Goal: Information Seeking & Learning: Check status

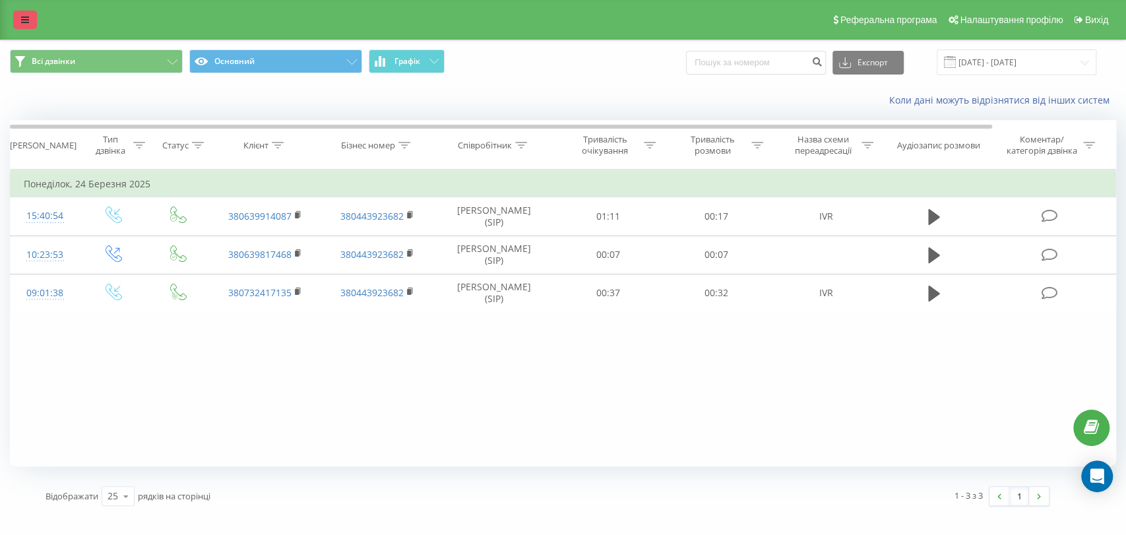
click at [32, 28] on link at bounding box center [25, 20] width 24 height 18
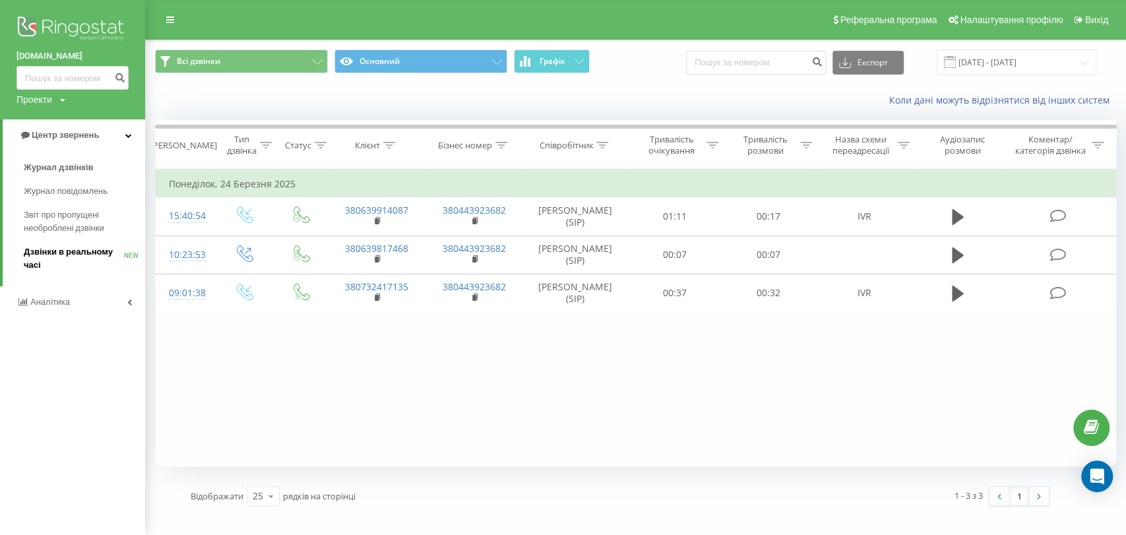
click at [61, 257] on span "Дзвінки в реальному часі" at bounding box center [74, 258] width 100 height 26
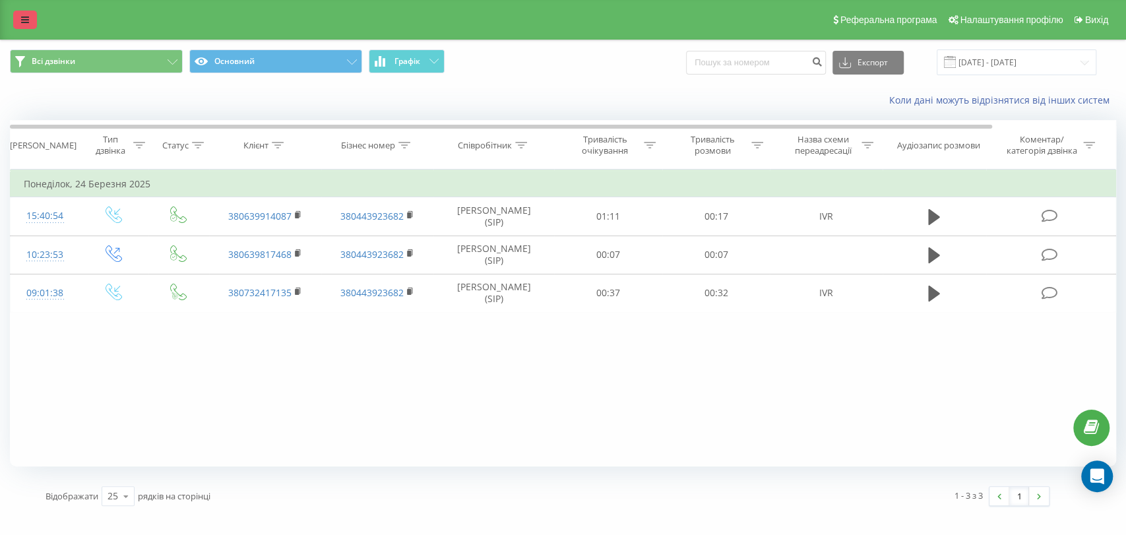
click at [28, 28] on link at bounding box center [25, 20] width 24 height 18
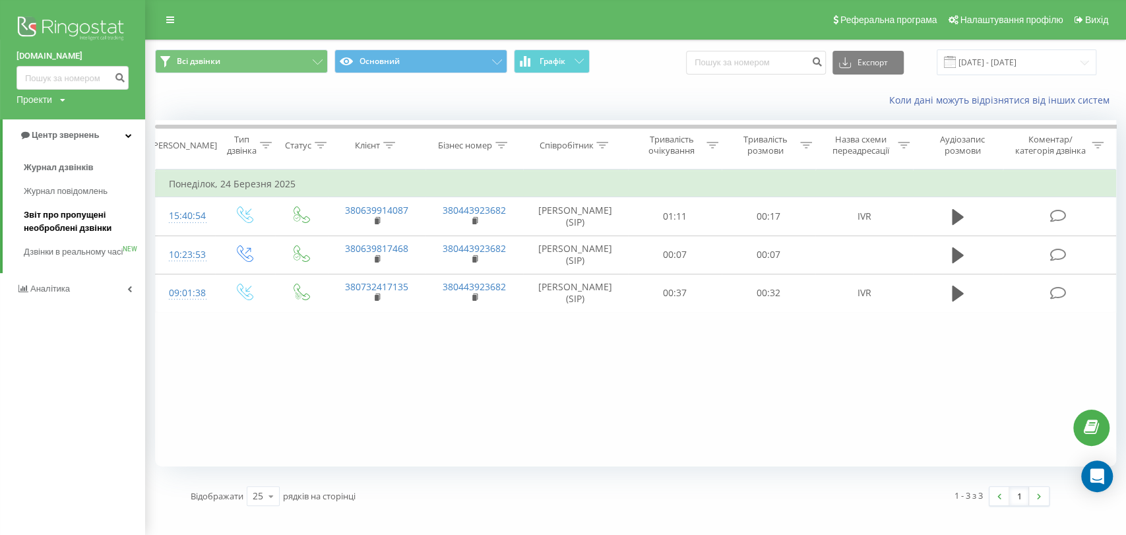
click at [60, 220] on span "Звіт про пропущені необроблені дзвінки" at bounding box center [81, 222] width 115 height 26
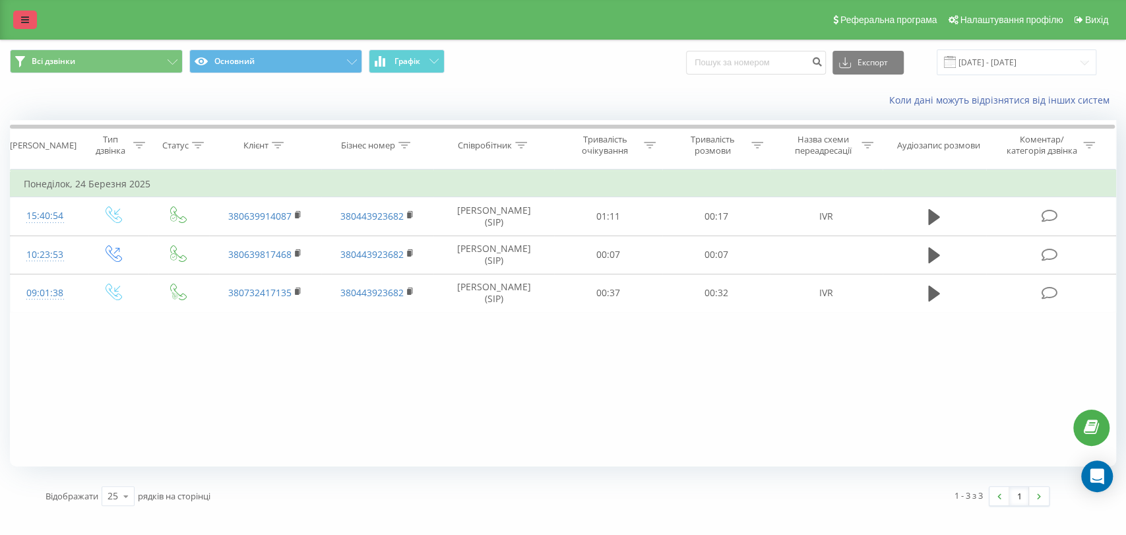
click at [23, 22] on icon at bounding box center [25, 19] width 8 height 9
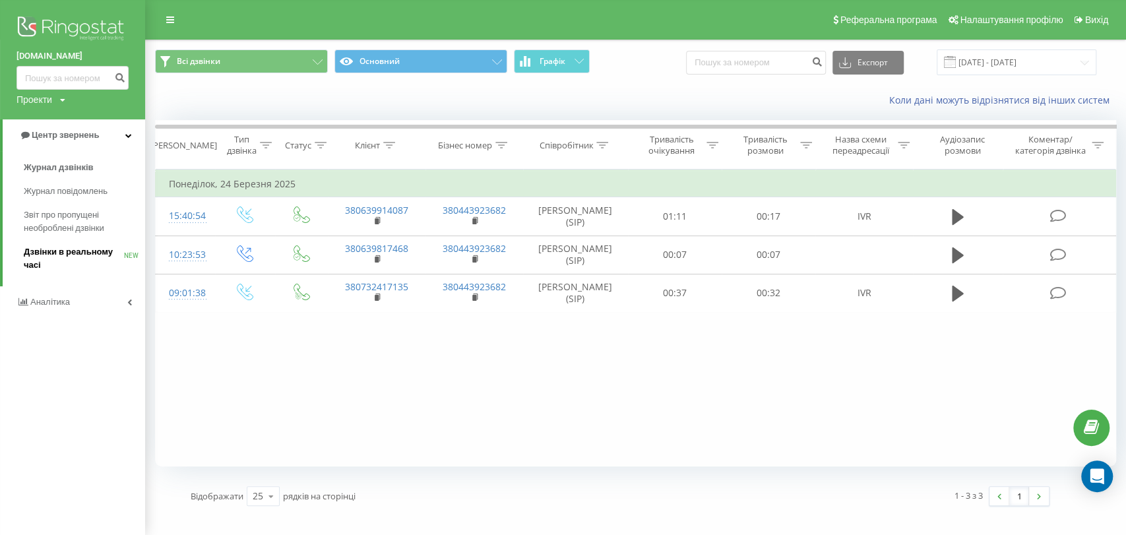
click at [79, 245] on link "Дзвінки в реальному часі NEW" at bounding box center [84, 258] width 121 height 37
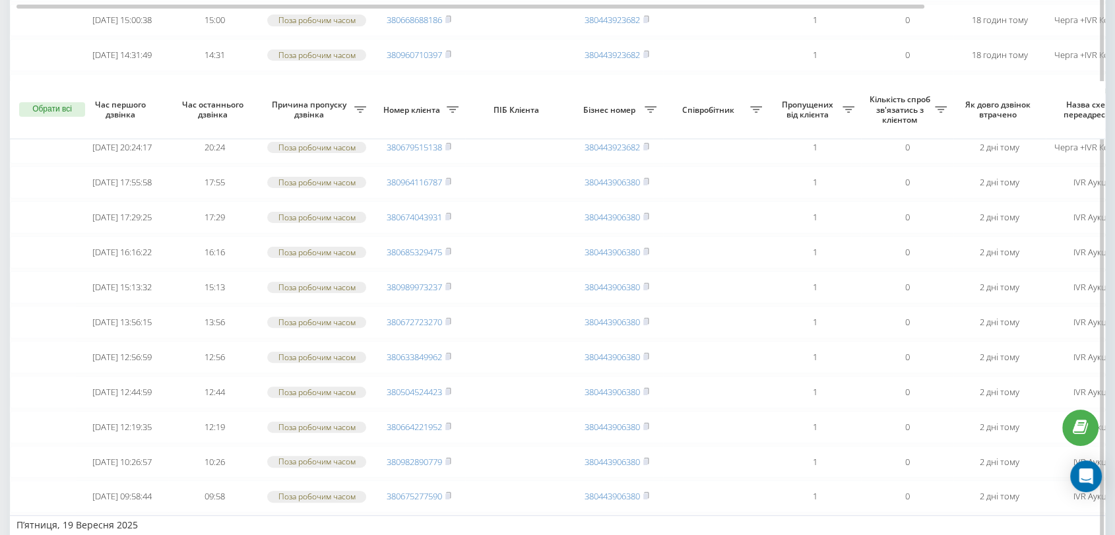
scroll to position [439, 0]
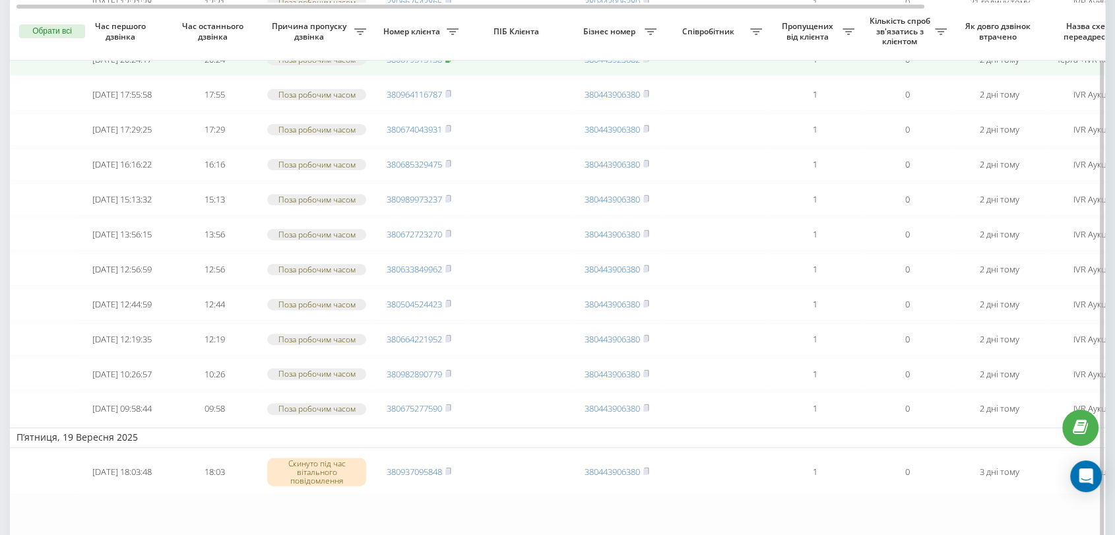
click at [449, 65] on span at bounding box center [448, 59] width 6 height 12
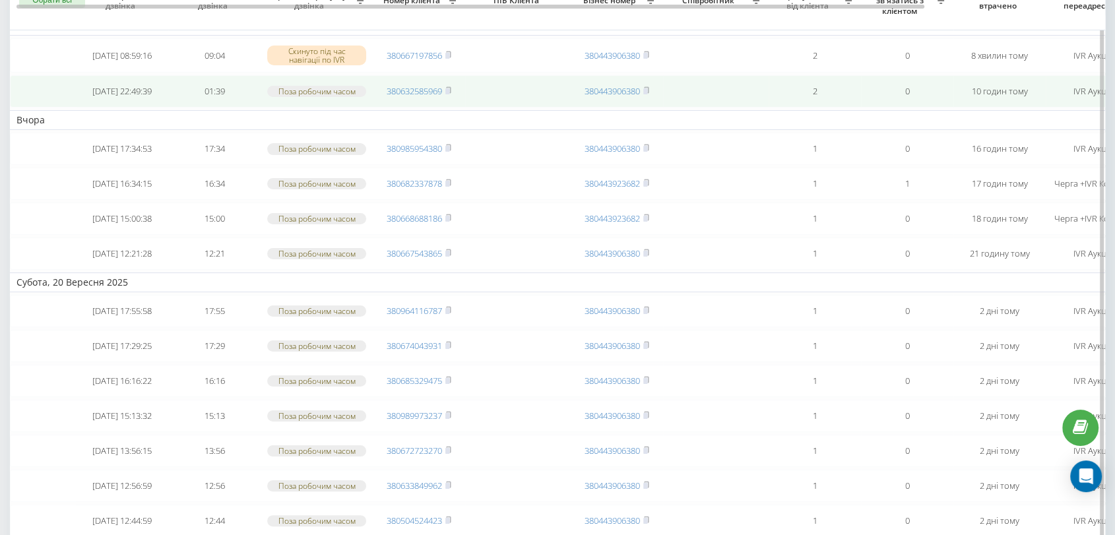
scroll to position [146, 0]
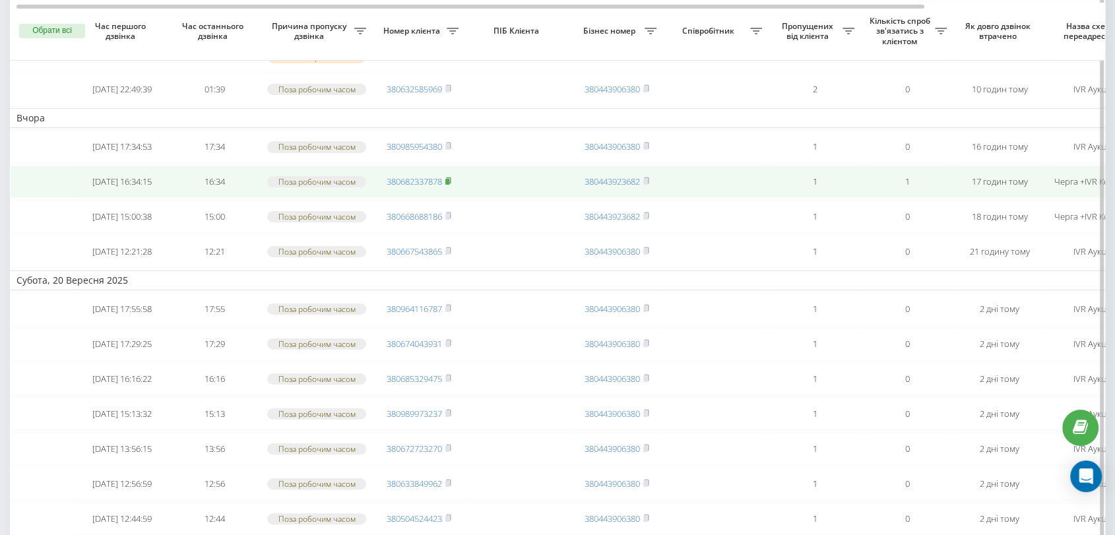
click at [451, 185] on icon at bounding box center [448, 181] width 6 height 8
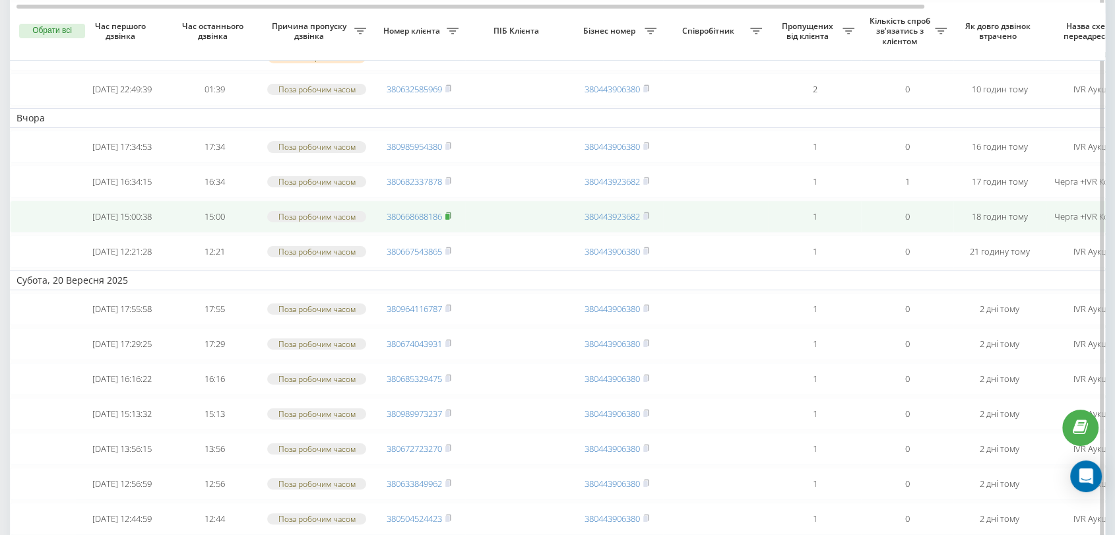
click at [449, 220] on rect at bounding box center [447, 217] width 4 height 6
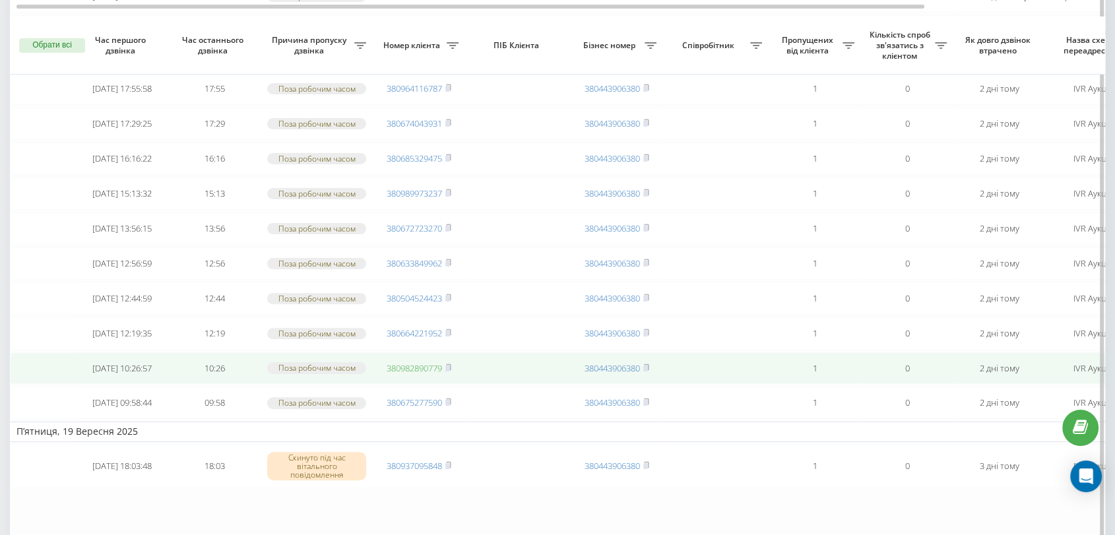
scroll to position [366, 0]
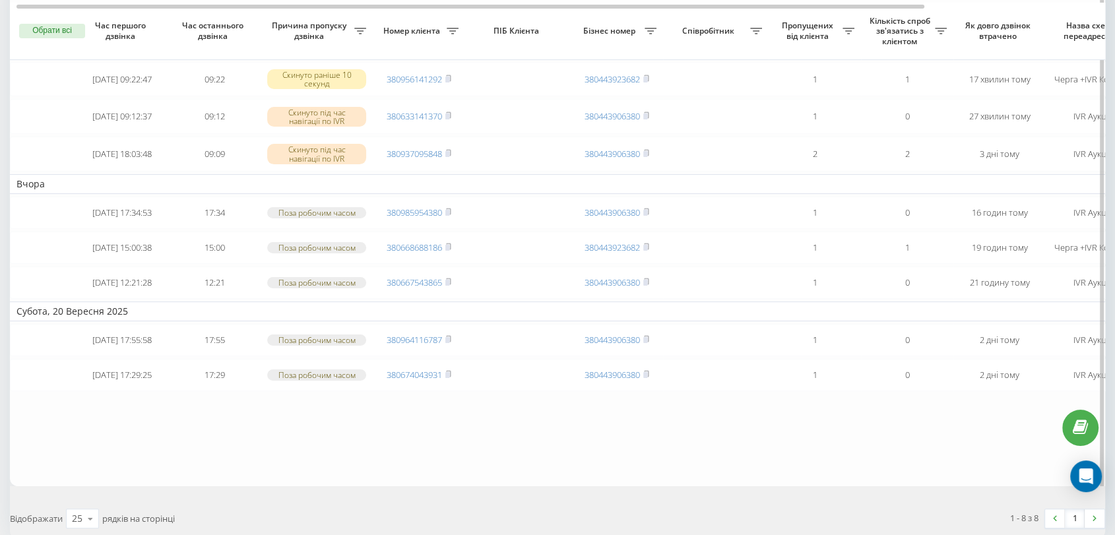
scroll to position [64, 0]
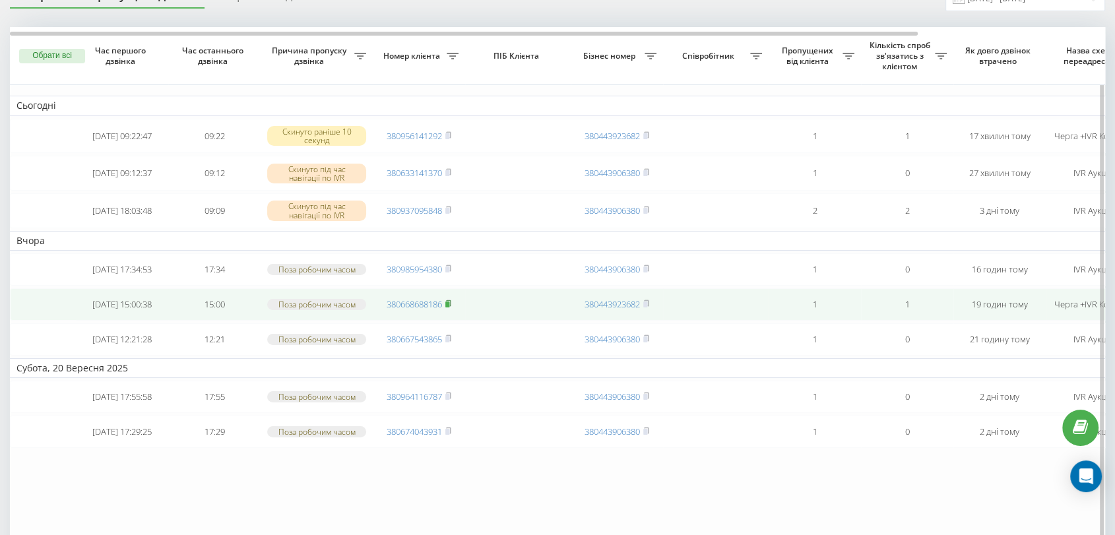
click at [449, 310] on span at bounding box center [448, 304] width 6 height 12
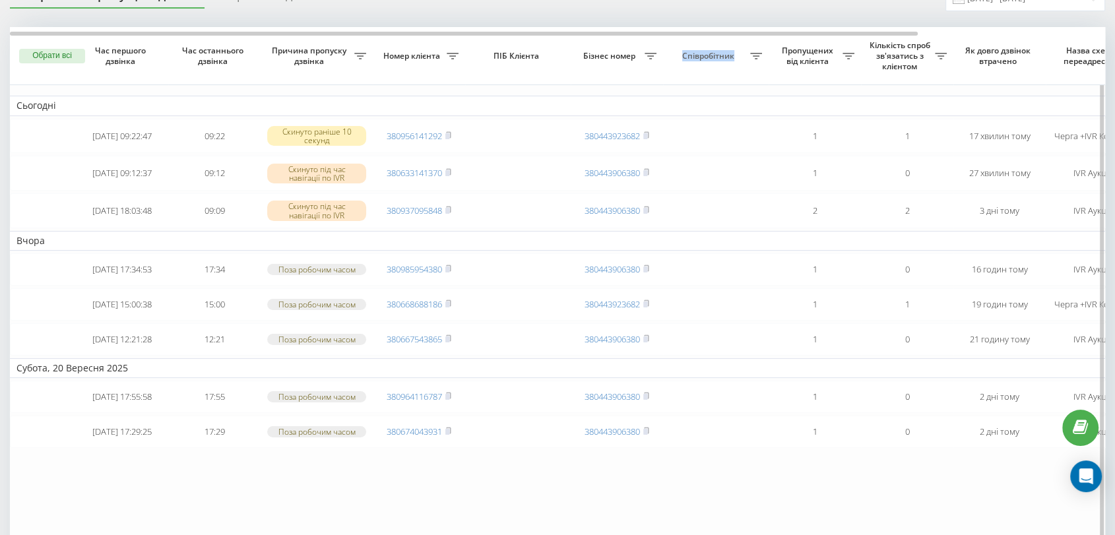
drag, startPoint x: 663, startPoint y: 29, endPoint x: 734, endPoint y: 26, distance: 70.6
click at [734, 27] on th "Співробітник" at bounding box center [716, 56] width 106 height 58
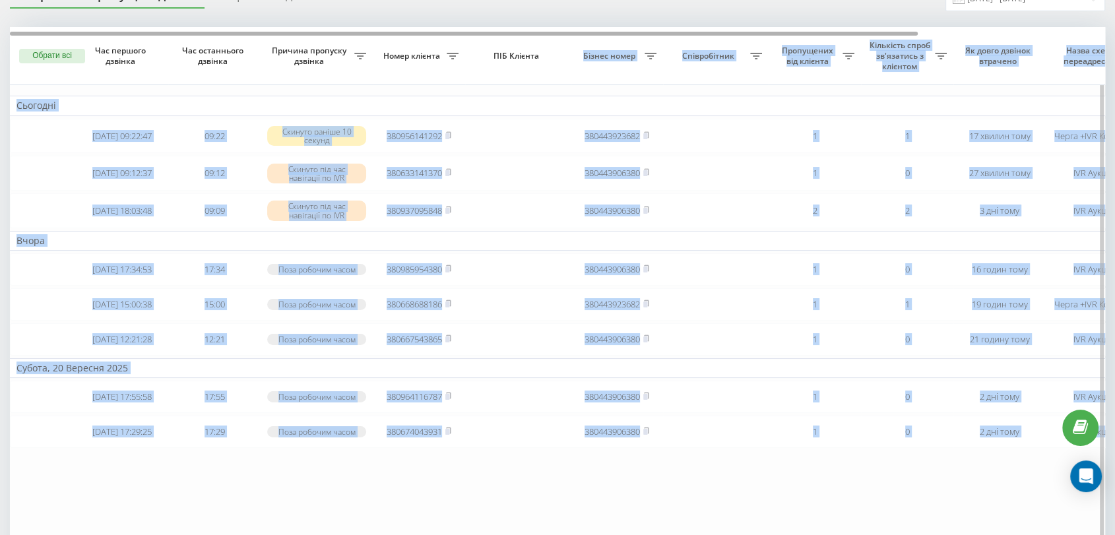
drag, startPoint x: 570, startPoint y: 32, endPoint x: 618, endPoint y: 28, distance: 47.7
click at [631, 31] on div "Обрати всі Час першого дзвінка Час останнього дзвінка Причина пропуску дзвінка …" at bounding box center [557, 284] width 1095 height 515
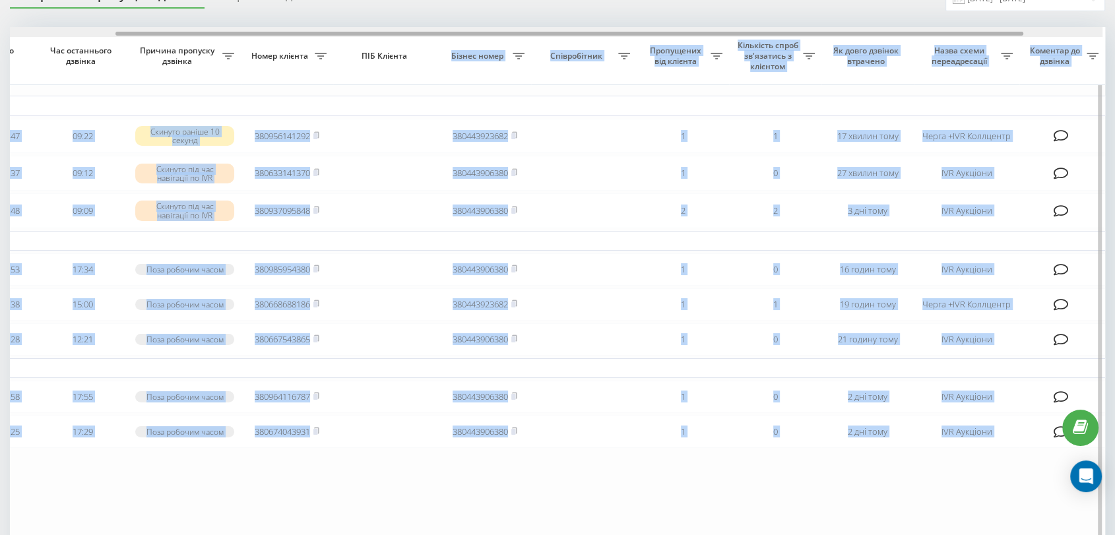
scroll to position [0, 132]
drag, startPoint x: 586, startPoint y: 31, endPoint x: 686, endPoint y: 38, distance: 99.9
click at [696, 37] on div "Обрати всі Час першого дзвінка Час останнього дзвінка Причина пропуску дзвінка …" at bounding box center [557, 284] width 1095 height 515
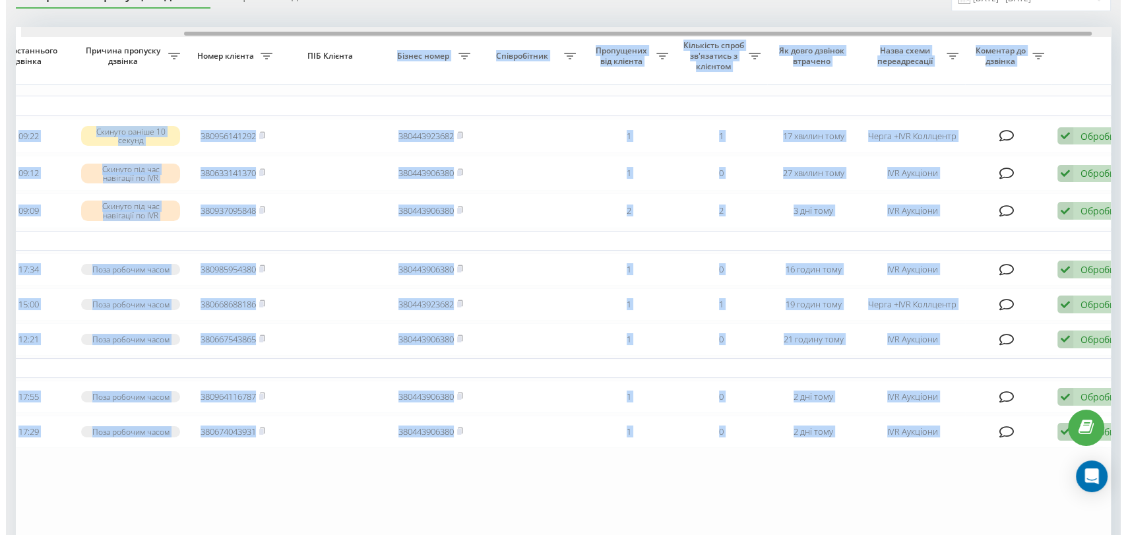
scroll to position [0, 224]
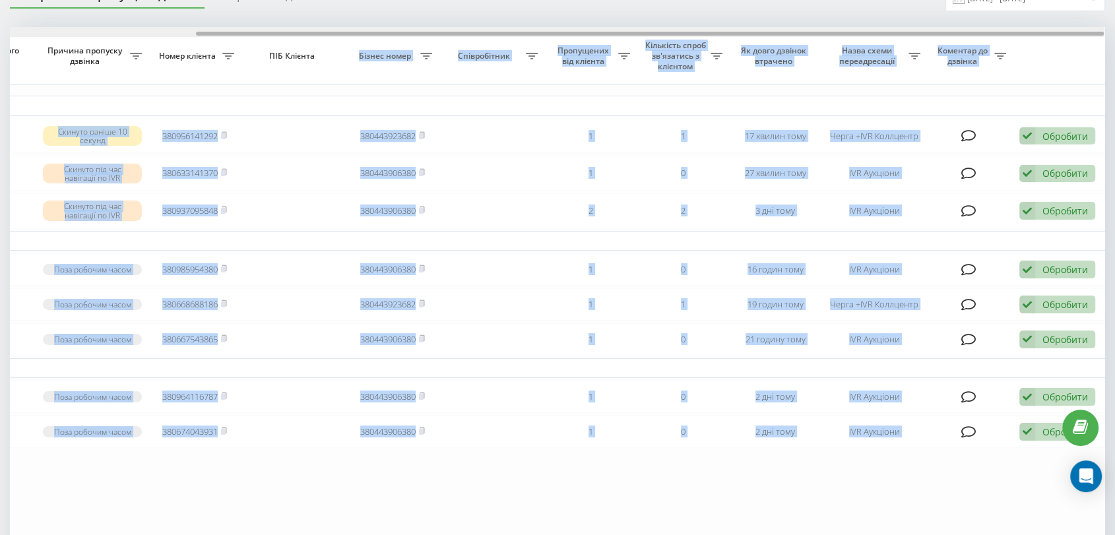
drag, startPoint x: 945, startPoint y: 34, endPoint x: 1067, endPoint y: 22, distance: 122.6
click at [1067, 22] on div "Необроблені пропущені дзвінки Оброблені дзвінки 22.08.2025 - 22.09.2025 Обрати …" at bounding box center [557, 289] width 1095 height 609
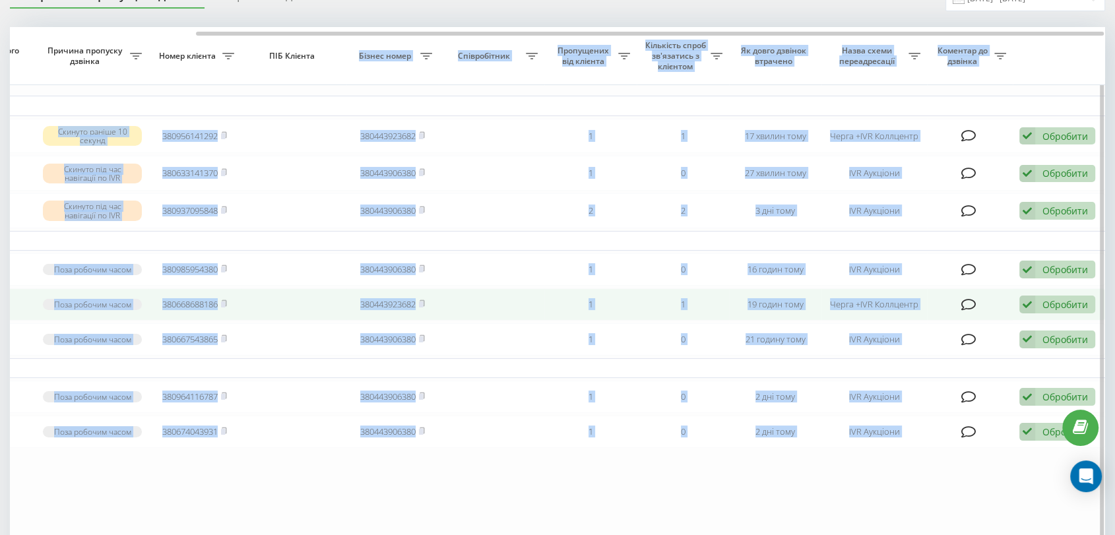
click at [1031, 311] on icon at bounding box center [1027, 305] width 16 height 18
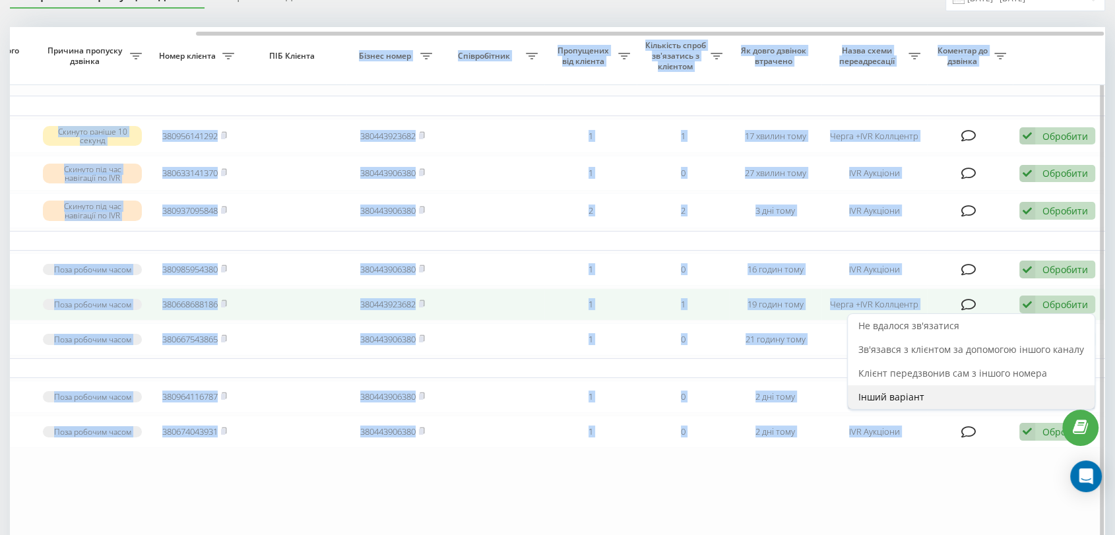
click at [927, 409] on div "Інший варіант" at bounding box center [971, 397] width 247 height 24
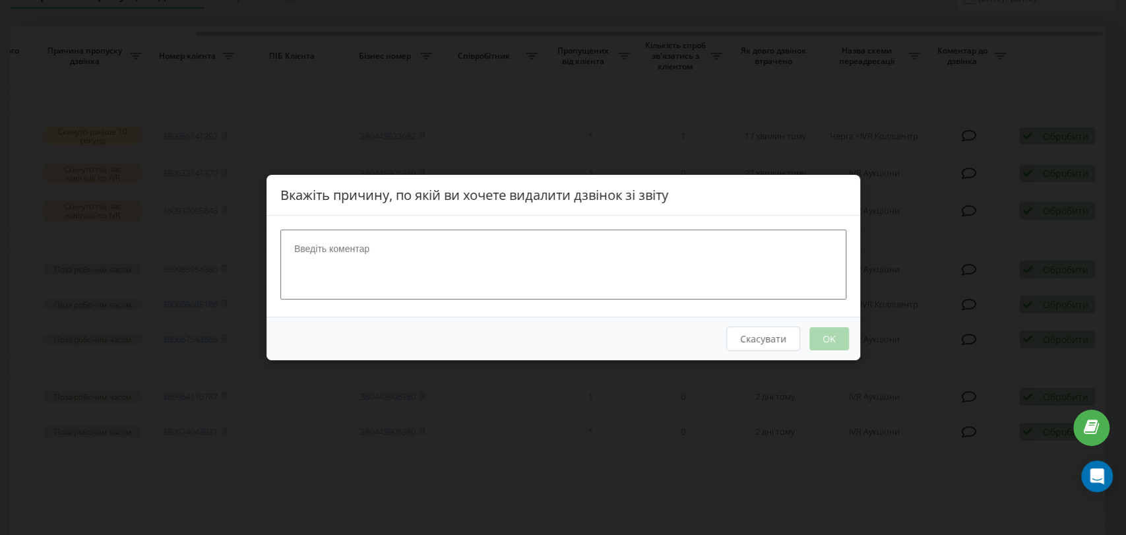
click at [486, 255] on textarea at bounding box center [563, 265] width 566 height 70
type textarea "нб 2"
click at [821, 331] on button "OK" at bounding box center [829, 338] width 40 height 23
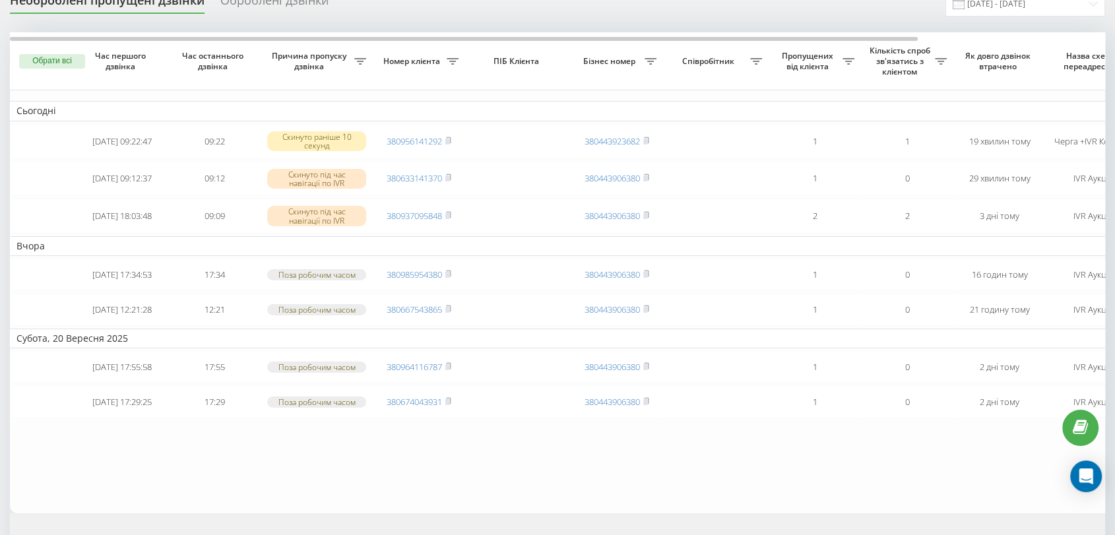
scroll to position [73, 0]
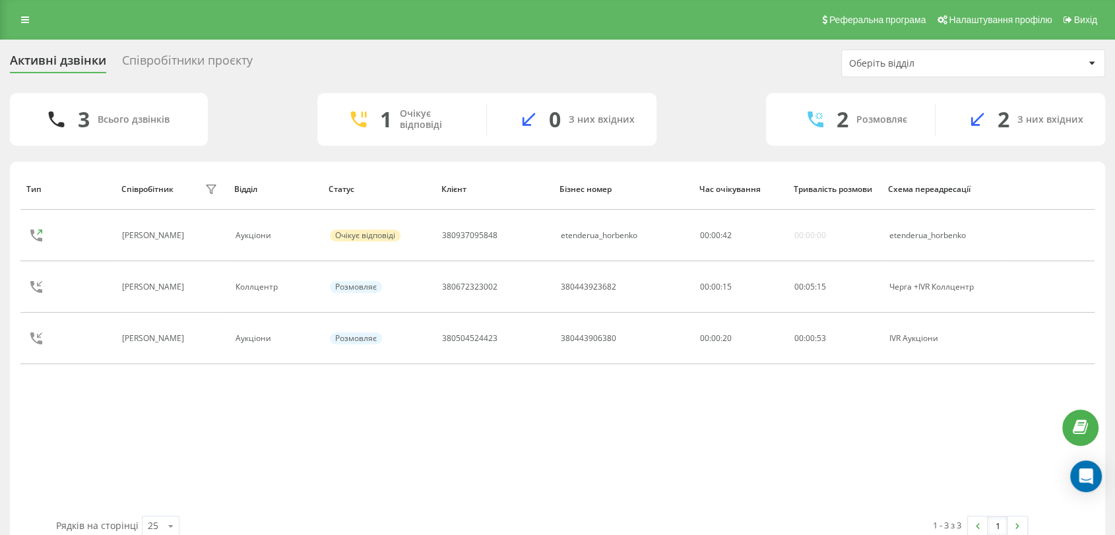
click at [195, 56] on div "Співробітники проєкту" at bounding box center [187, 63] width 131 height 20
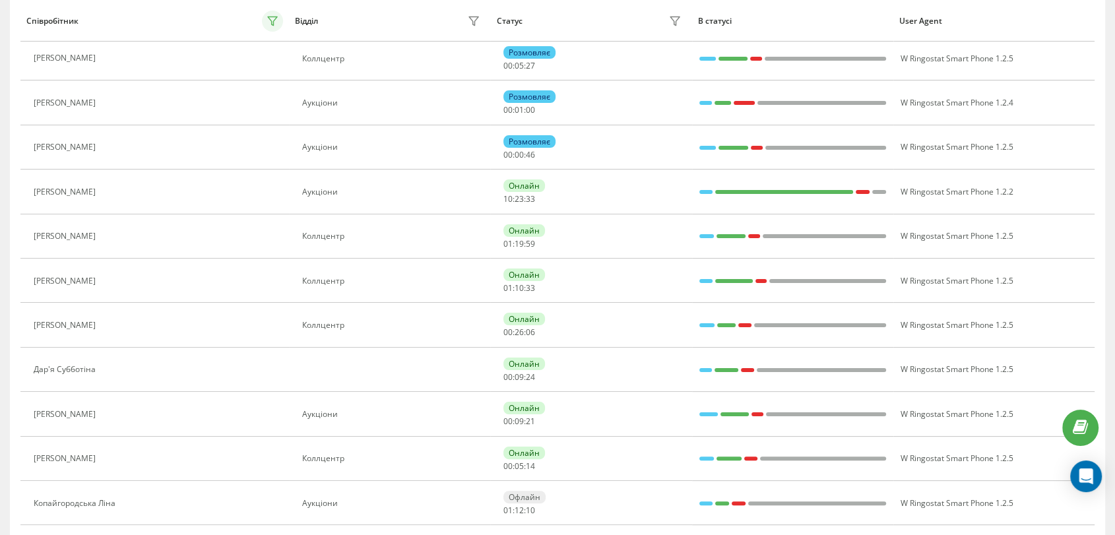
scroll to position [52, 0]
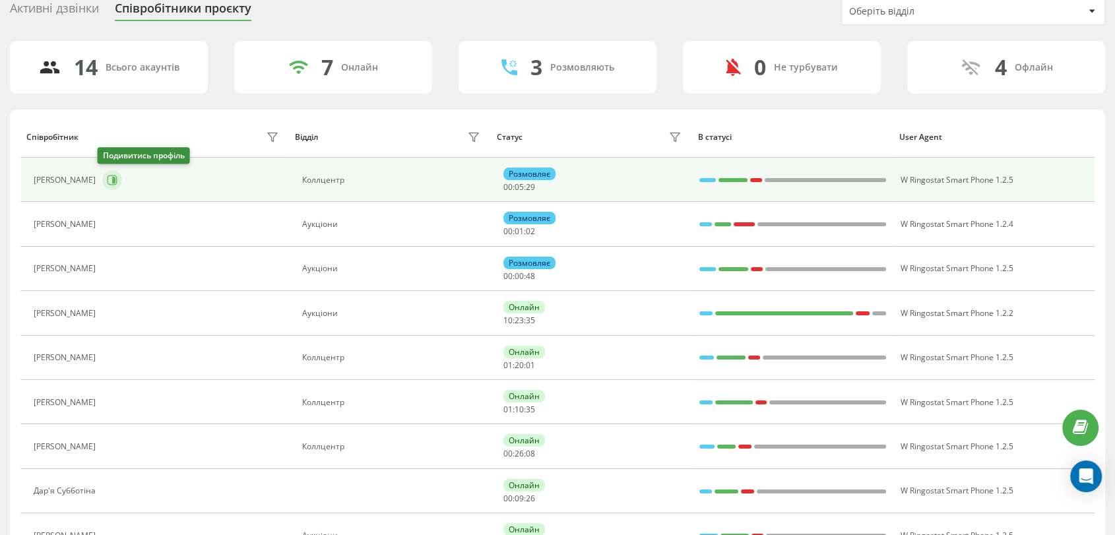
click at [113, 181] on button at bounding box center [112, 180] width 20 height 20
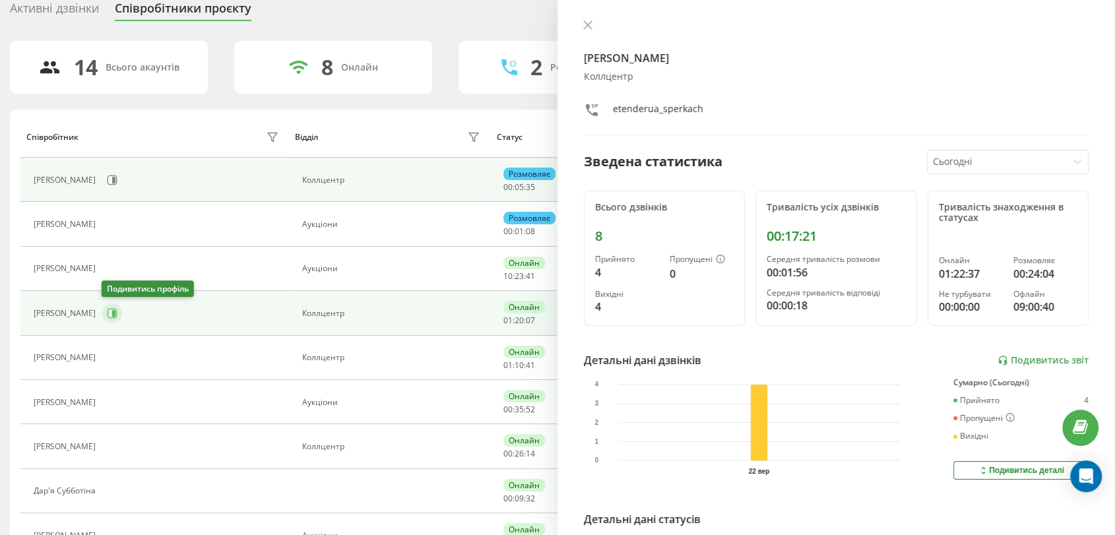
click at [106, 321] on button at bounding box center [112, 314] width 20 height 20
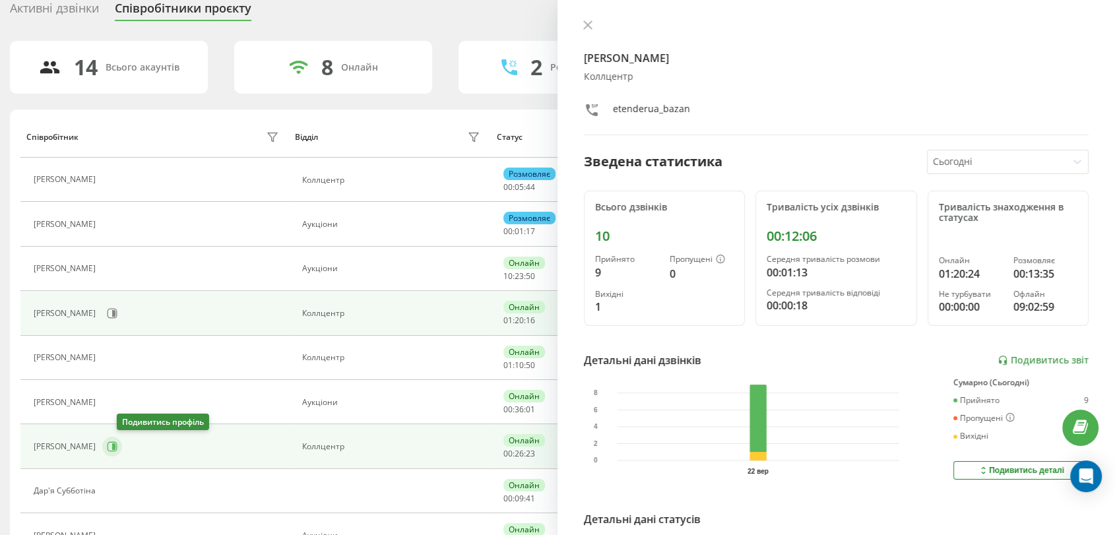
click at [117, 445] on icon at bounding box center [112, 446] width 11 height 11
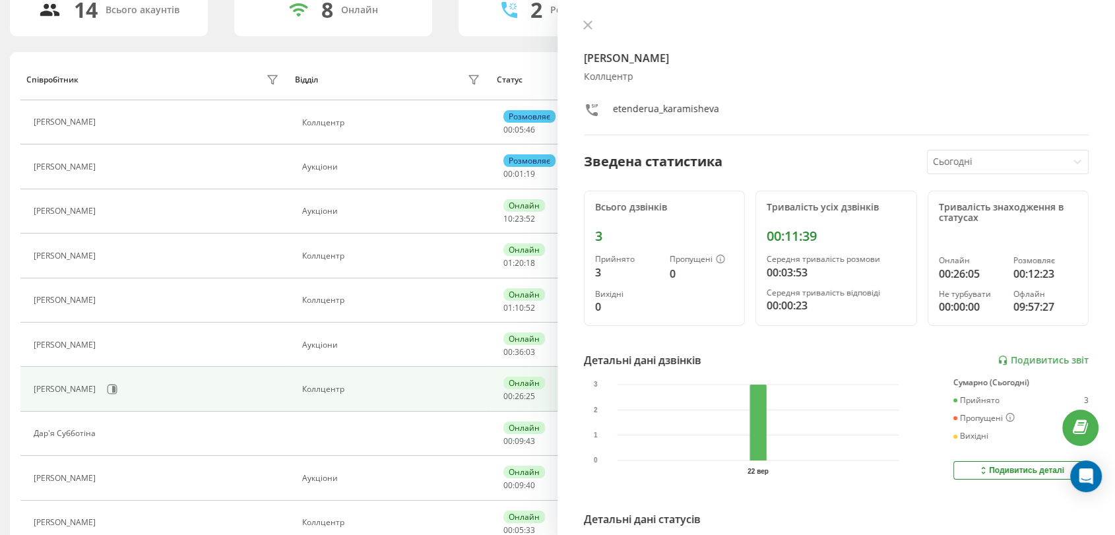
scroll to position [199, 0]
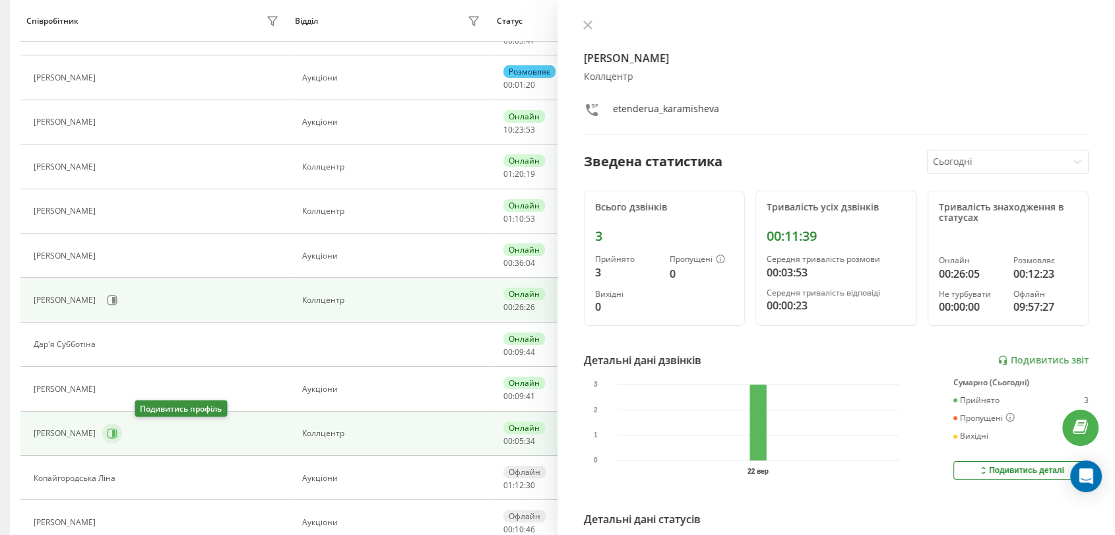
click at [115, 435] on icon at bounding box center [113, 433] width 3 height 7
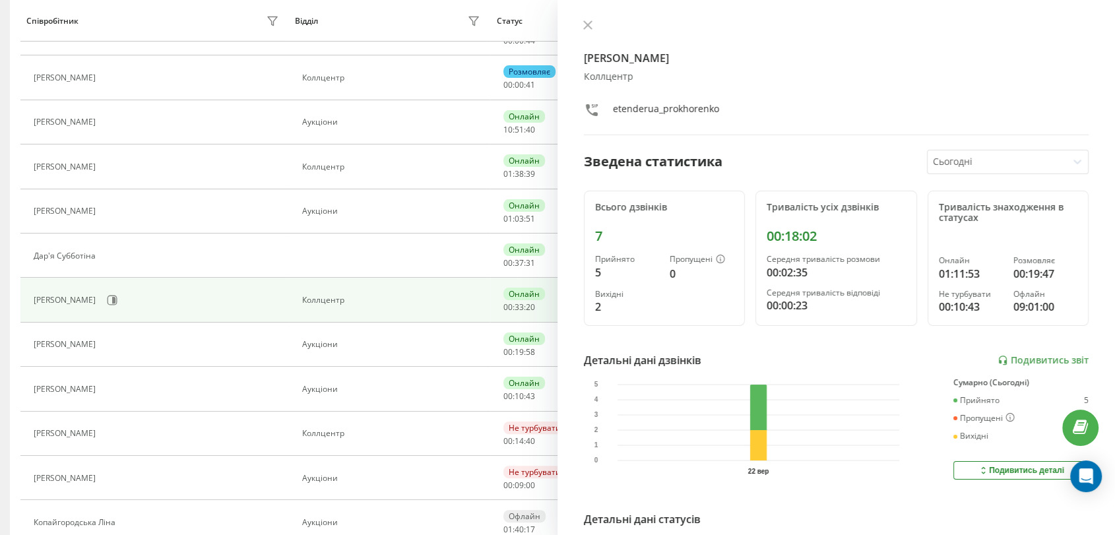
scroll to position [110, 0]
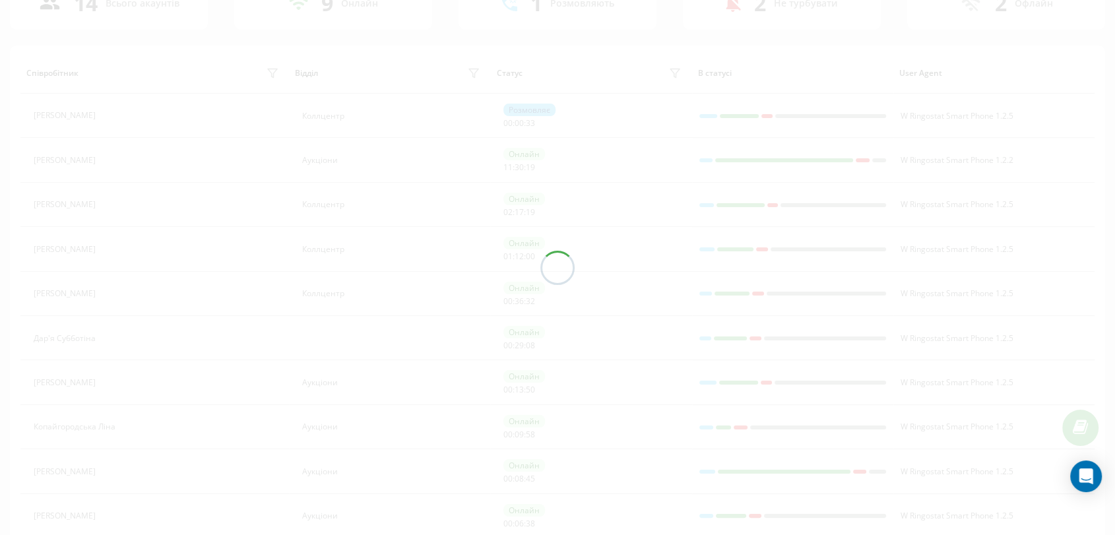
scroll to position [110, 0]
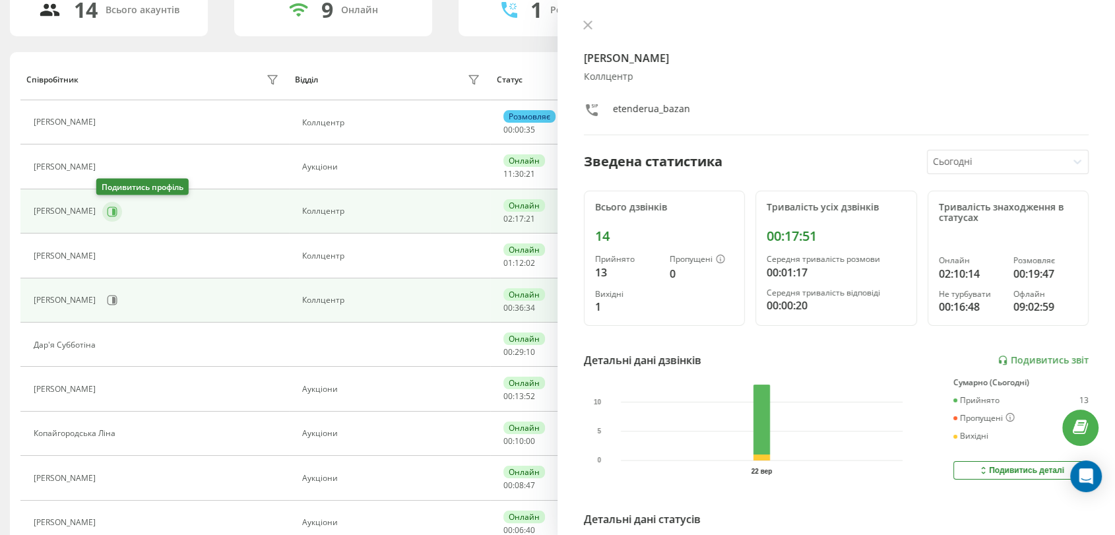
click at [112, 212] on icon at bounding box center [113, 211] width 3 height 7
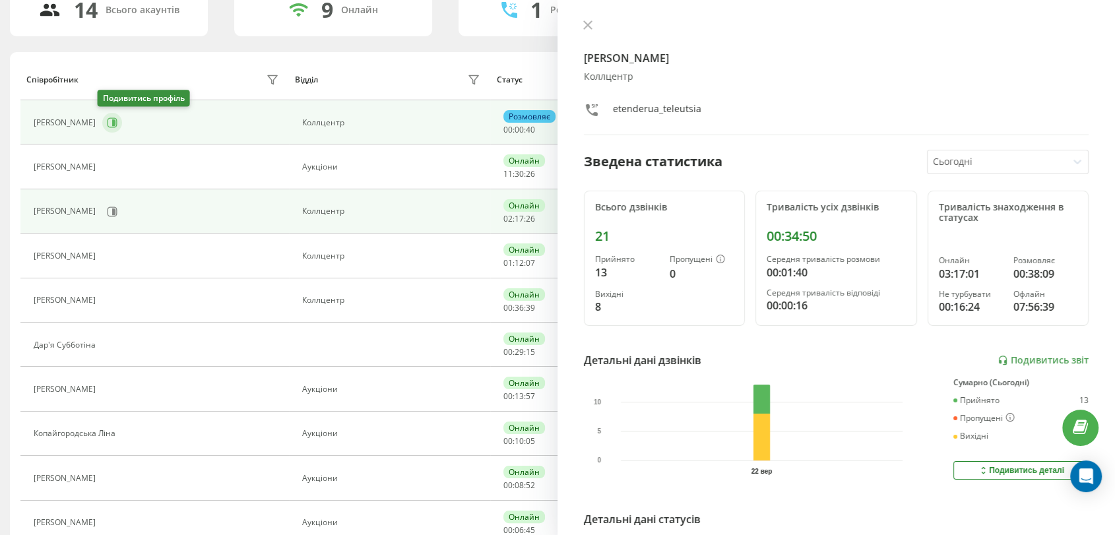
click at [113, 123] on button at bounding box center [112, 123] width 20 height 20
